Goal: Use online tool/utility: Utilize a website feature to perform a specific function

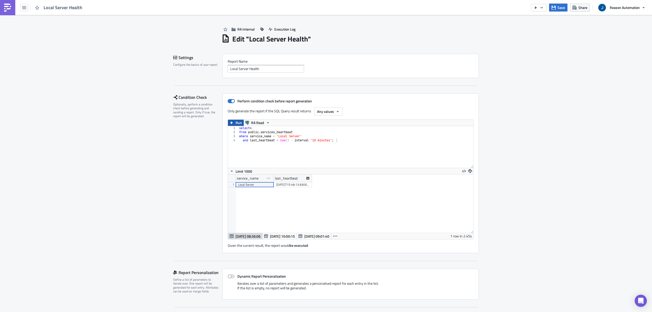
click at [233, 124] on button "Run" at bounding box center [236, 123] width 16 height 6
click at [315, 140] on div "select * from public . services_heartbeat where service_name = 'Local Server' a…" at bounding box center [355, 151] width 235 height 50
click at [353, 156] on div "select * from public . services_heartbeat where service_name = 'Local Server' a…" at bounding box center [355, 151] width 235 height 50
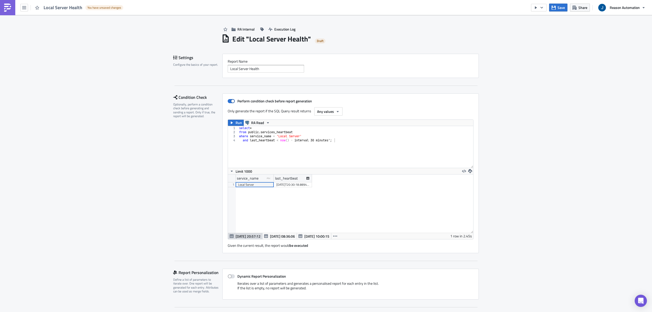
click at [229, 120] on div "Run RA Read and last_heartbeat < now() - interval 30 minutes'; 1 2 3 4 select *…" at bounding box center [351, 179] width 246 height 120
click at [231, 123] on icon "button" at bounding box center [232, 123] width 4 height 4
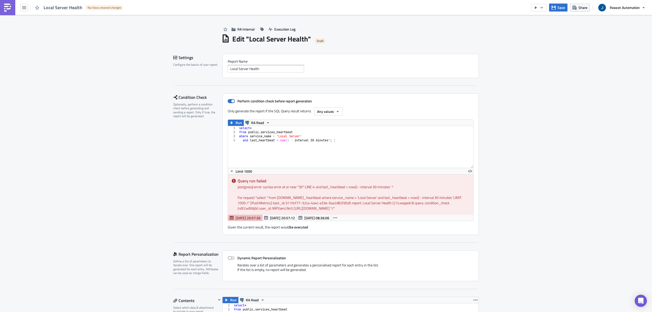
click at [294, 141] on div "select * from public . services_heartbeat where service_name = 'Local Server' a…" at bounding box center [355, 151] width 235 height 50
click at [307, 141] on div "select * from public . services_heartbeat where service_name = 'Local Server' a…" at bounding box center [355, 151] width 235 height 50
click at [310, 139] on div "select * from public . services_heartbeat where service_name = 'Local Server' a…" at bounding box center [355, 151] width 235 height 50
click at [310, 142] on div "select * from public . services_heartbeat where service_name = 'Local Server' a…" at bounding box center [355, 151] width 235 height 50
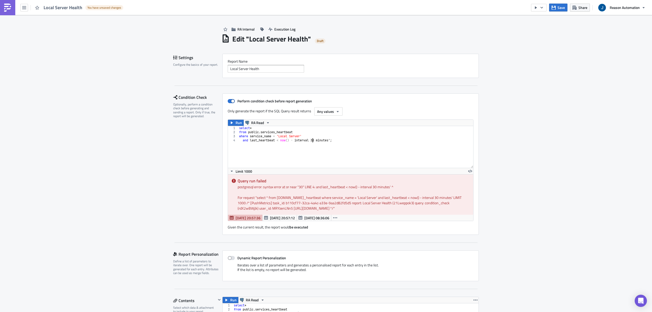
scroll to position [0, 6]
type textarea "and last_heartbeat < now() - interval '30 minutes';"
click at [236, 126] on span "Run" at bounding box center [239, 123] width 6 height 6
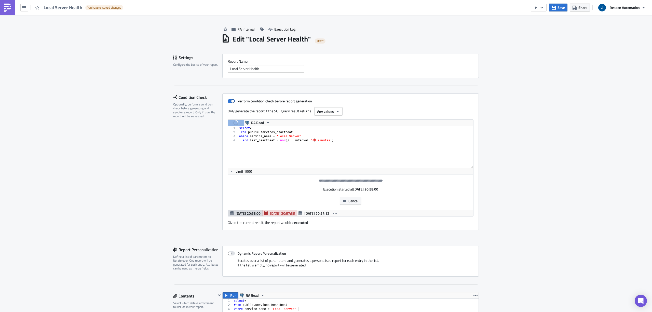
click at [278, 214] on span "[DATE] 20:57:36" at bounding box center [282, 213] width 25 height 5
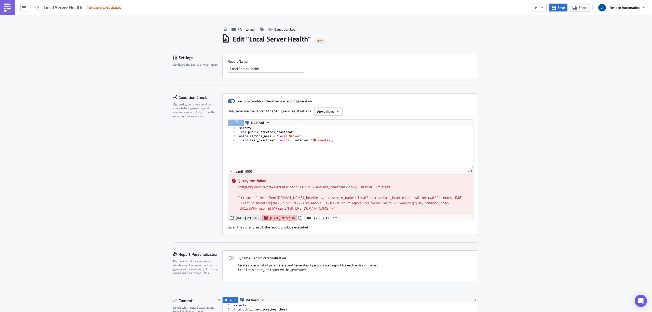
click at [246, 217] on span "[DATE] 20:58:00" at bounding box center [248, 217] width 25 height 5
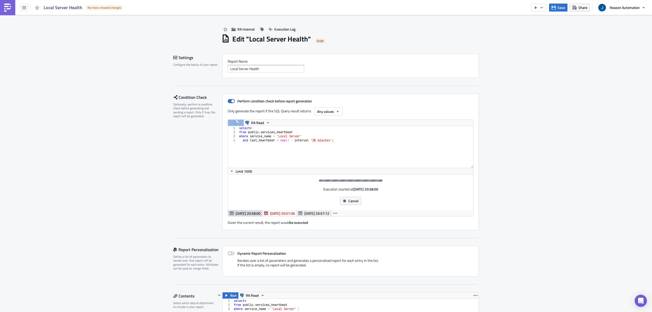
click at [307, 216] on button "[DATE] 20:57:12" at bounding box center [314, 213] width 35 height 6
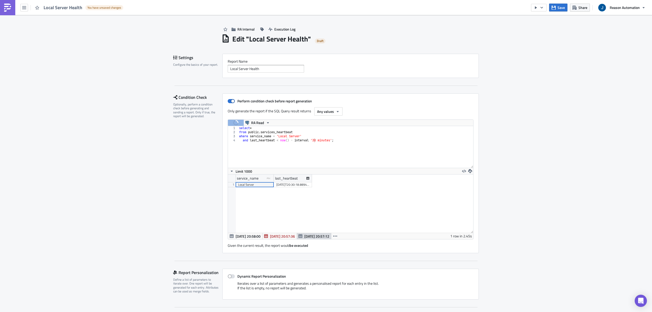
scroll to position [58, 245]
click at [236, 235] on span "[DATE] 20:58:00" at bounding box center [248, 236] width 25 height 5
click at [290, 204] on div at bounding box center [350, 204] width 245 height 58
click at [236, 126] on span "Run" at bounding box center [239, 123] width 6 height 6
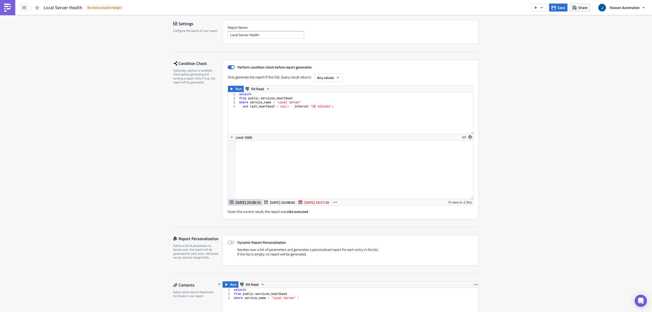
scroll to position [170, 0]
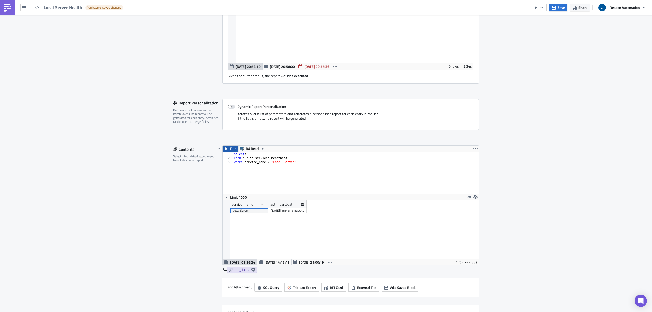
click at [232, 152] on span "Run" at bounding box center [233, 149] width 6 height 6
click at [561, 7] on span "Save" at bounding box center [561, 7] width 7 height 5
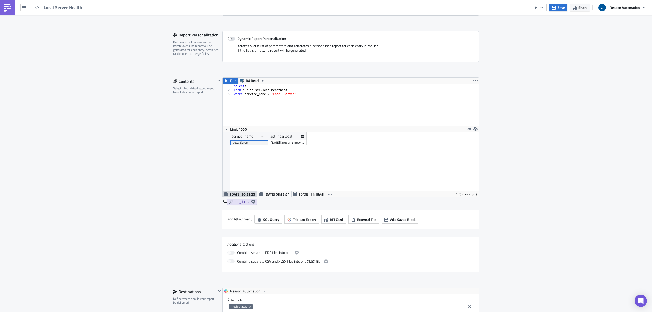
scroll to position [204, 0]
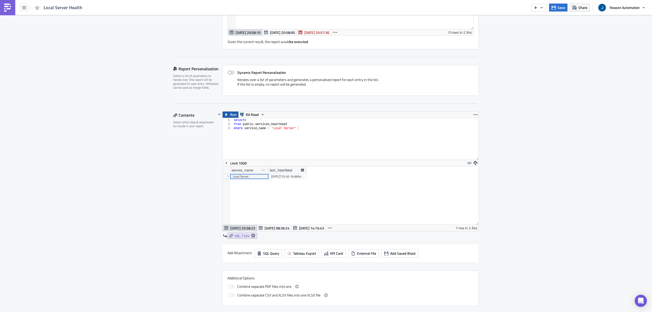
click at [224, 114] on icon "button" at bounding box center [226, 115] width 4 height 4
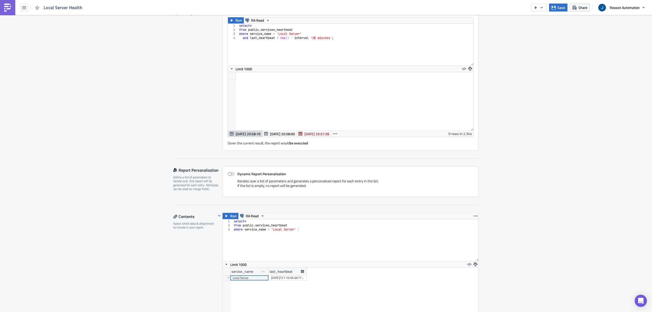
scroll to position [136, 0]
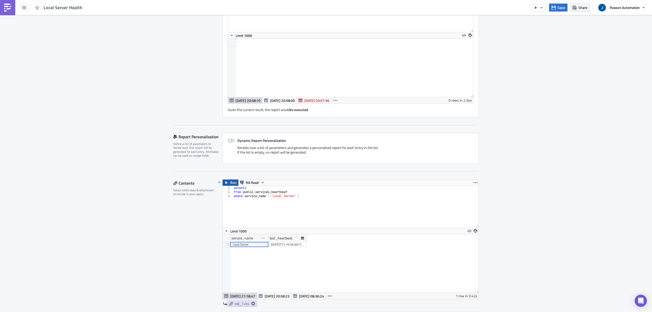
click at [230, 182] on span "Run" at bounding box center [233, 183] width 6 height 6
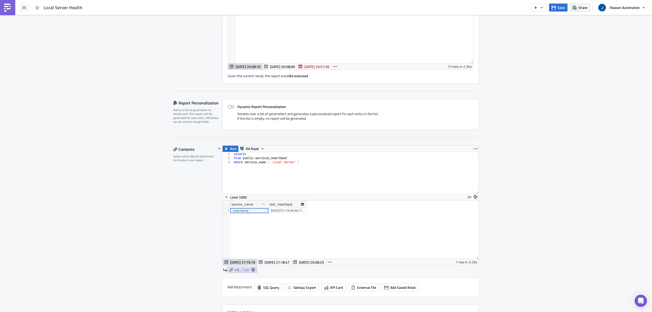
scroll to position [58, 256]
